Goal: Transaction & Acquisition: Book appointment/travel/reservation

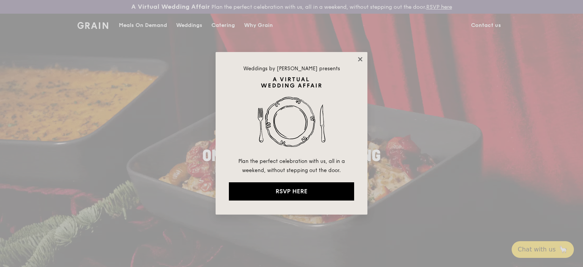
click at [360, 58] on icon at bounding box center [360, 59] width 4 height 4
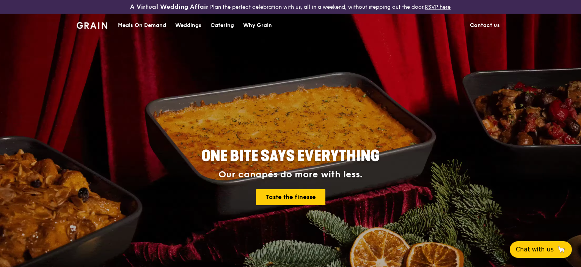
click at [229, 25] on div "Catering" at bounding box center [223, 25] width 24 height 23
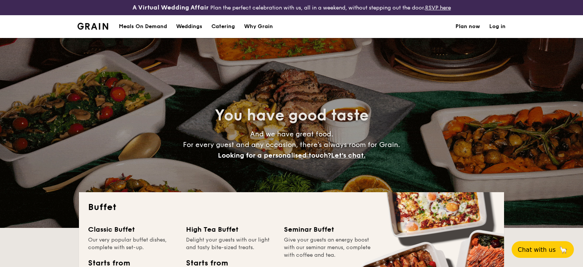
select select
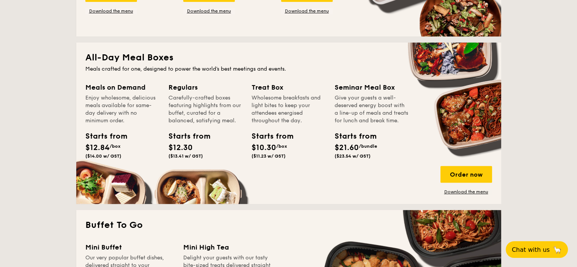
scroll to position [323, 0]
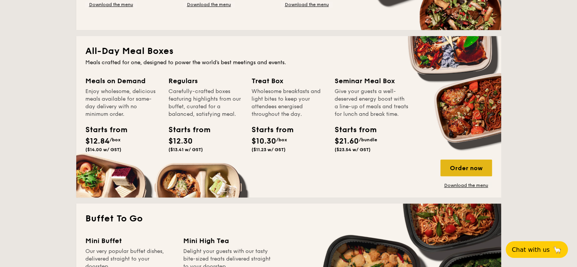
click at [470, 171] on div "Order now" at bounding box center [466, 167] width 52 height 17
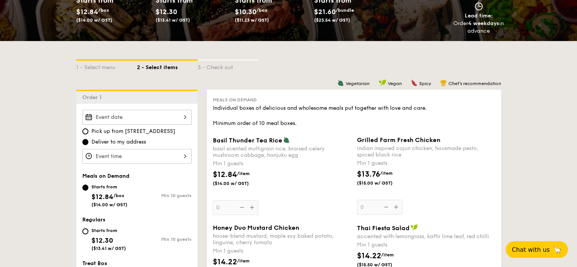
scroll to position [147, 0]
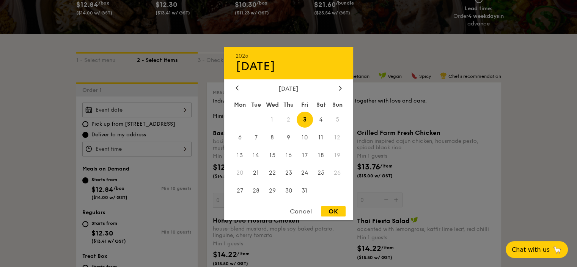
click at [183, 110] on div "2025 Oct 03 October 2025 Mon Tue Wed Thu Fri Sat Sun 1 2 3 4 5 6 7 8 9 10 11 12…" at bounding box center [136, 109] width 109 height 15
click at [269, 138] on span "8" at bounding box center [272, 137] width 16 height 16
click at [335, 209] on div "OK" at bounding box center [333, 211] width 25 height 10
type input "Oct 08, 2025"
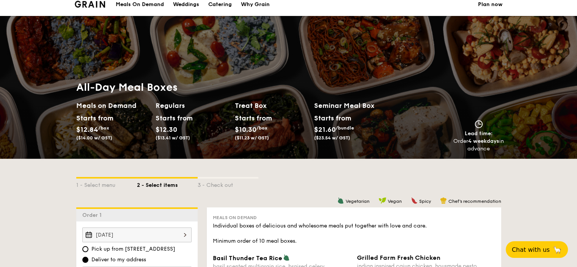
scroll to position [0, 0]
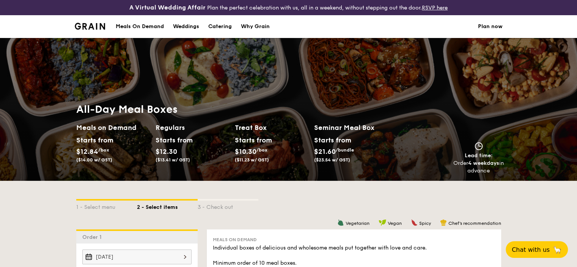
click at [226, 20] on div "Catering" at bounding box center [220, 26] width 24 height 23
select select
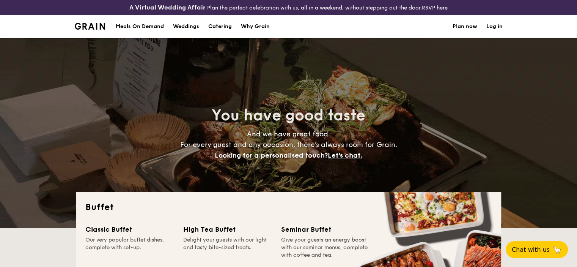
click at [216, 24] on h1 "Catering" at bounding box center [220, 26] width 24 height 23
click at [217, 23] on h1 "Catering" at bounding box center [220, 26] width 24 height 23
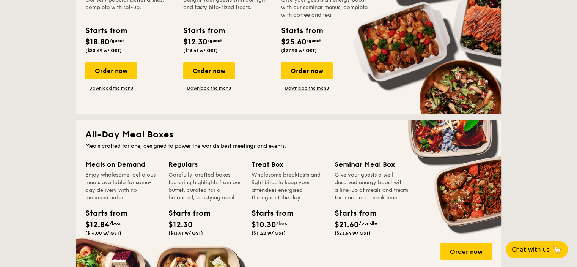
scroll to position [242, 0]
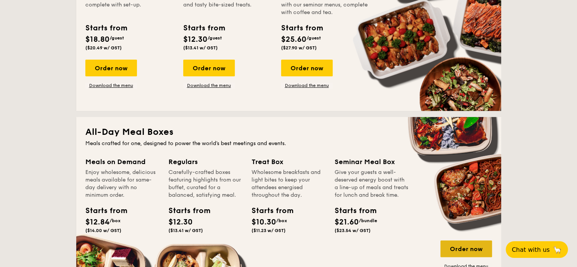
click at [473, 250] on div "Order now" at bounding box center [466, 248] width 52 height 17
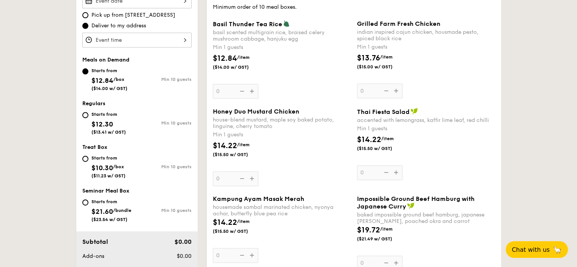
scroll to position [265, 0]
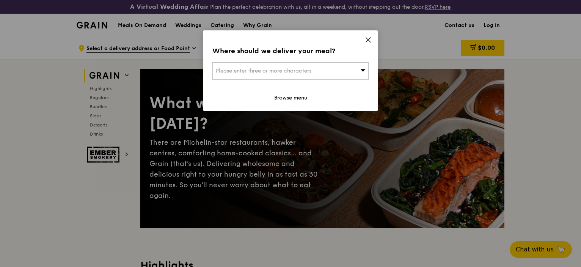
click at [364, 69] on icon at bounding box center [363, 70] width 5 height 2
type input "6"
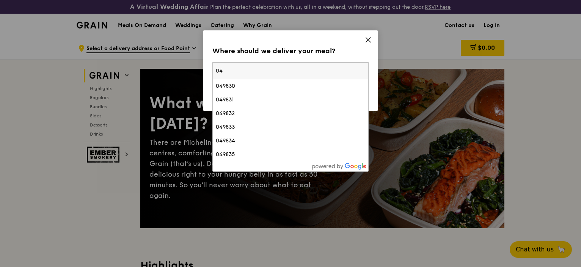
type input "0"
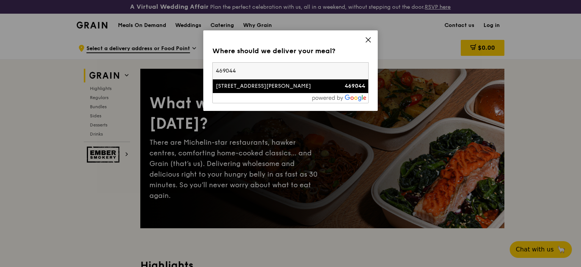
type input "469044"
click at [266, 89] on div "[STREET_ADDRESS][PERSON_NAME]" at bounding box center [272, 86] width 112 height 8
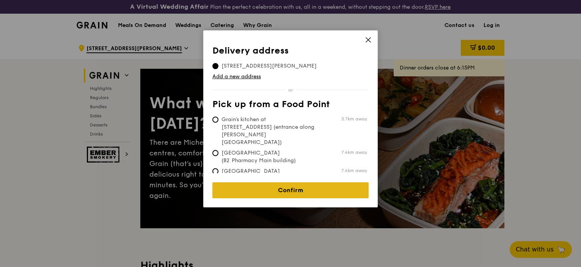
click at [278, 182] on link "Confirm" at bounding box center [290, 190] width 156 height 16
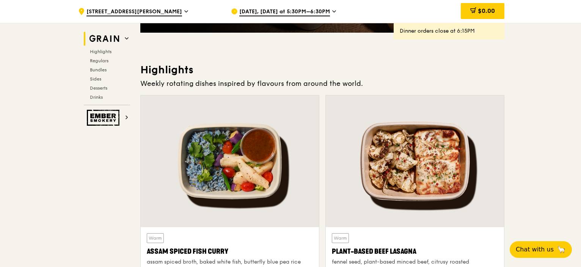
scroll to position [231, 0]
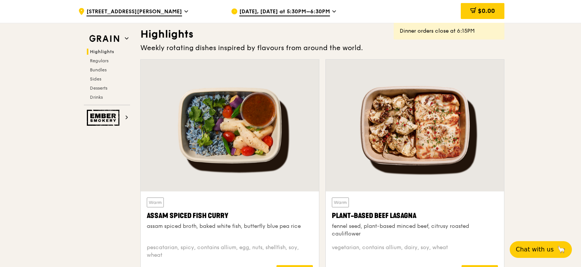
click at [333, 9] on div "[DATE], [DATE] at 5:30PM–6:30PM" at bounding box center [301, 11] width 141 height 23
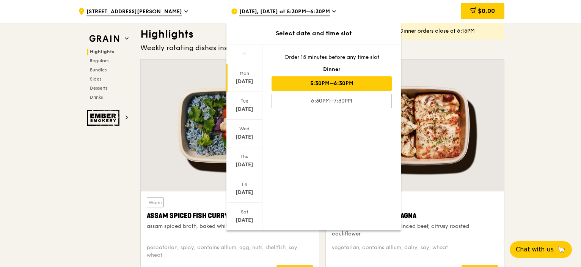
drag, startPoint x: 262, startPoint y: 186, endPoint x: 262, endPoint y: 215, distance: 28.8
click at [262, 215] on div "[DATE] [DATE] [DATE] [DATE] [DATE] [DATE] Closed [DATE]" at bounding box center [244, 136] width 36 height 185
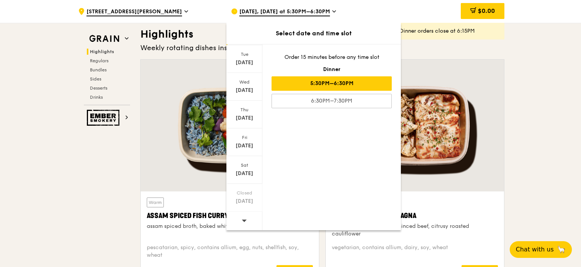
click at [244, 219] on icon at bounding box center [244, 220] width 5 height 2
click at [246, 87] on div "[DATE]" at bounding box center [245, 90] width 34 height 8
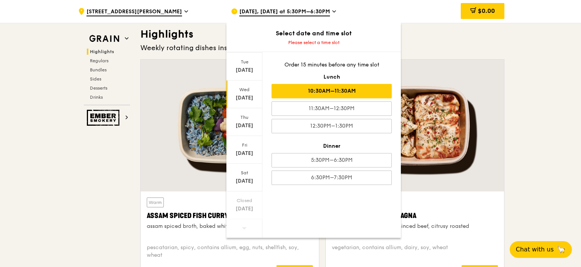
click at [318, 97] on div "10:30AM–11:30AM" at bounding box center [332, 91] width 120 height 14
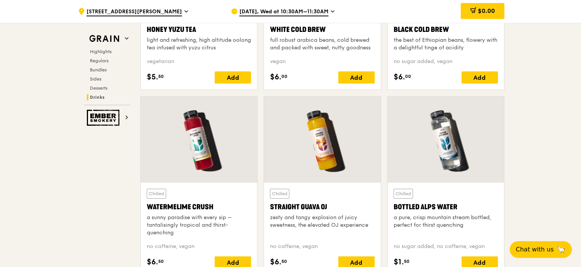
scroll to position [3128, 0]
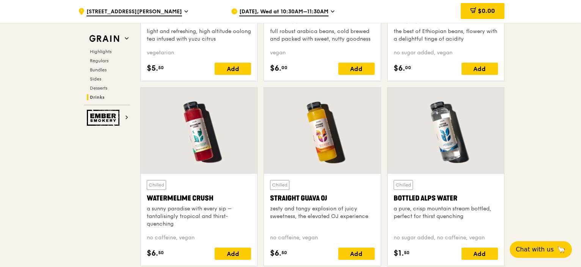
click at [98, 82] on span "Sides" at bounding box center [95, 78] width 11 height 5
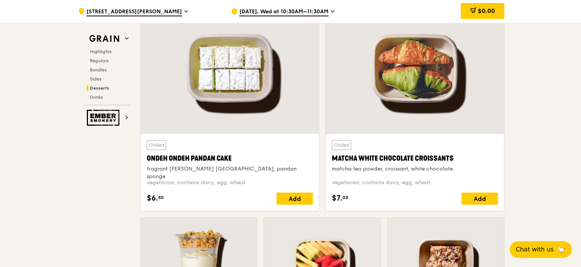
scroll to position [2430, 0]
